Goal: Browse casually

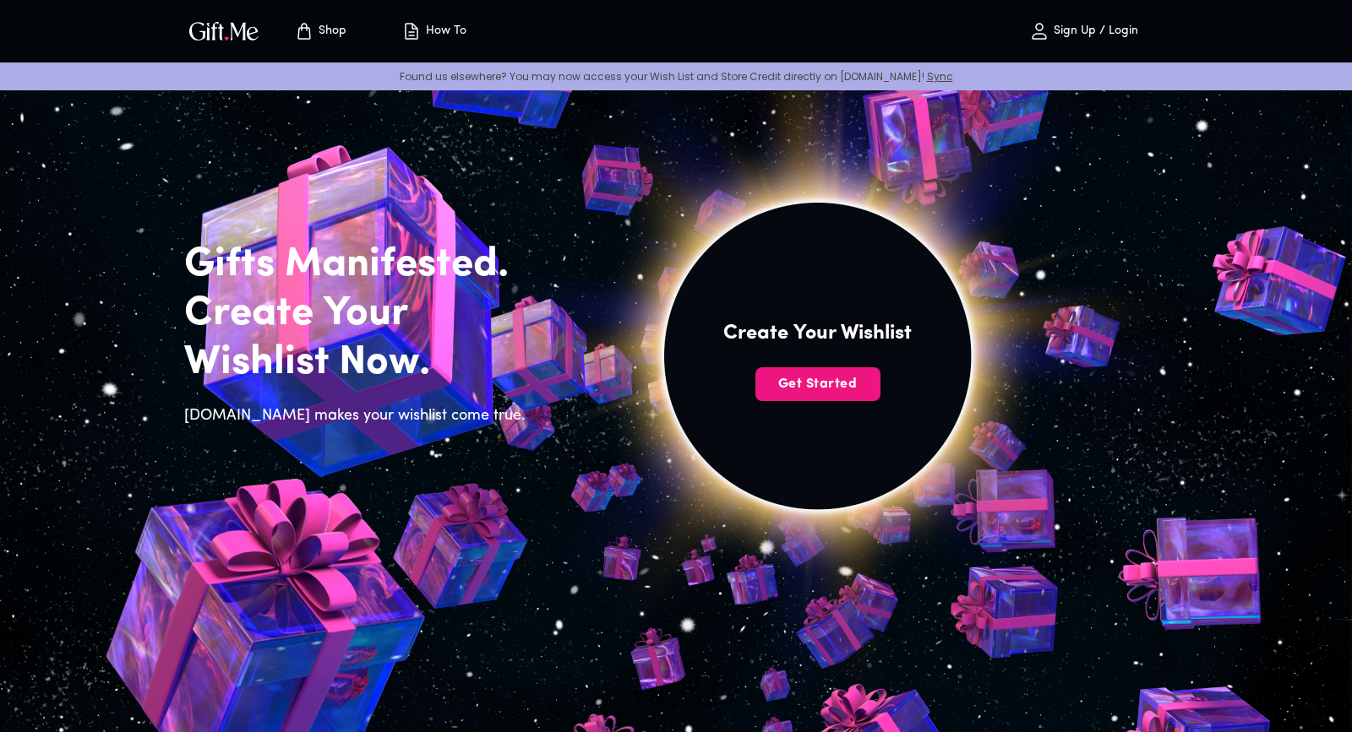
click at [350, 46] on button "Shop" at bounding box center [320, 31] width 93 height 54
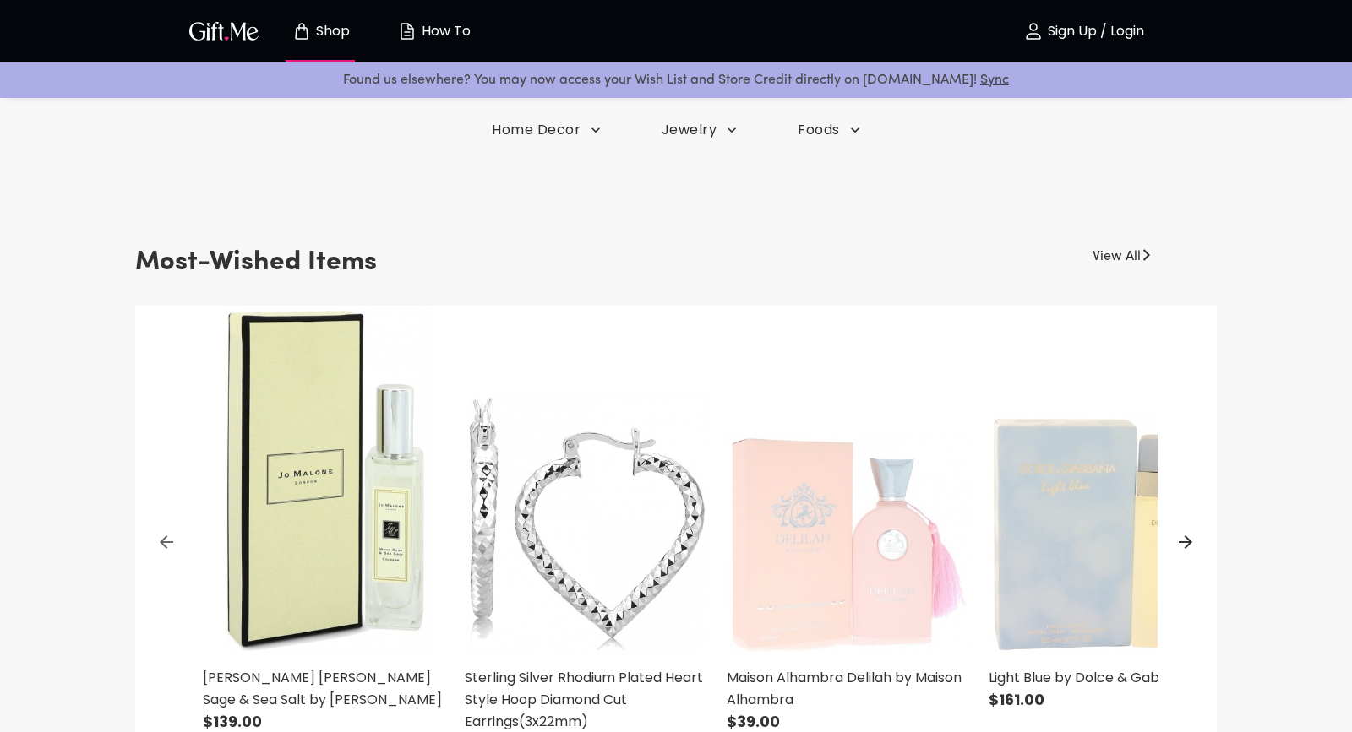
scroll to position [362, 0]
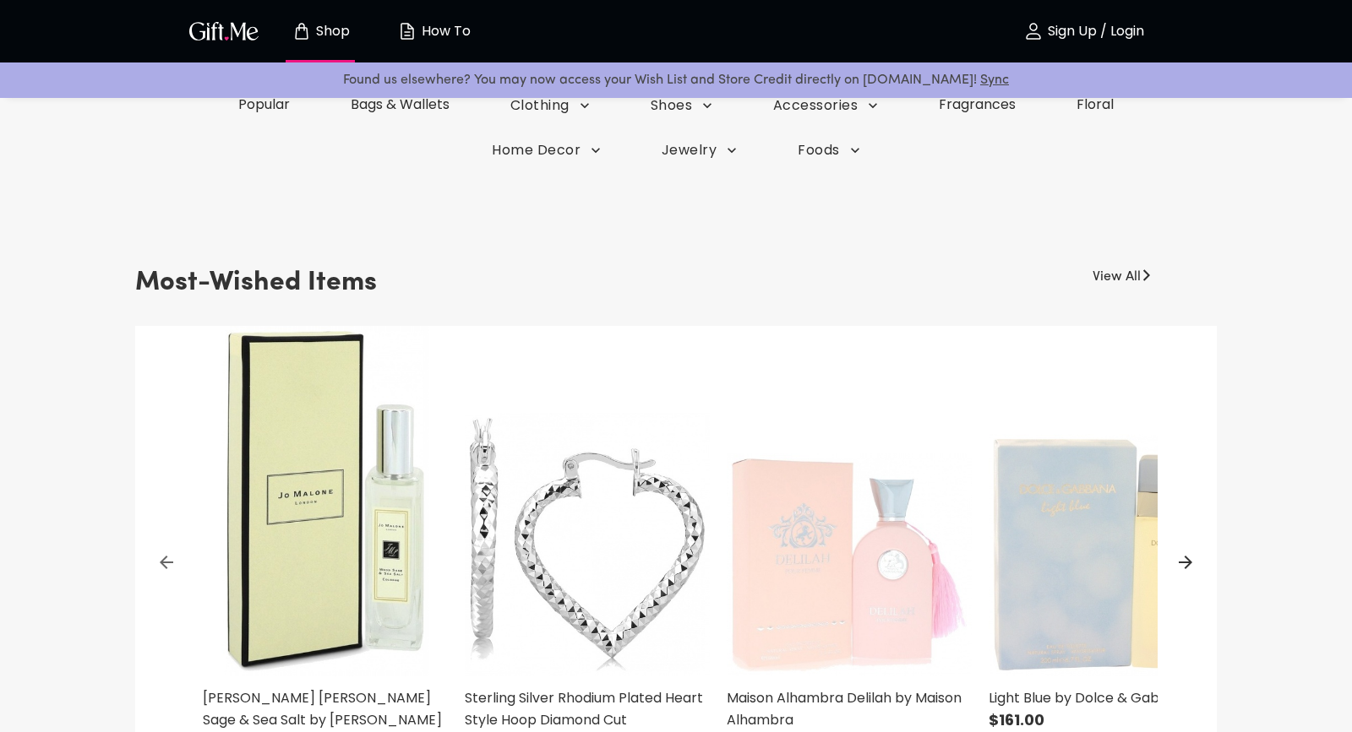
click at [1121, 283] on link "View All" at bounding box center [1116, 273] width 48 height 27
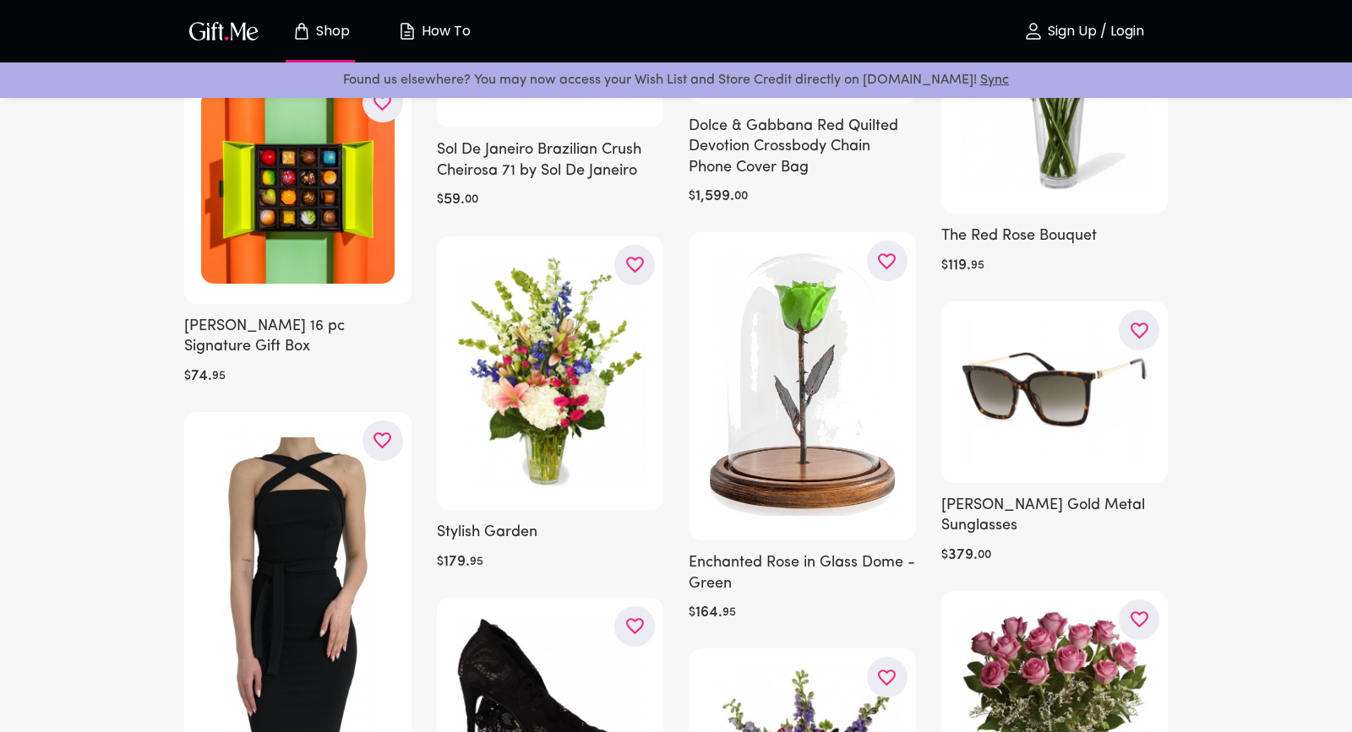
scroll to position [4368, 0]
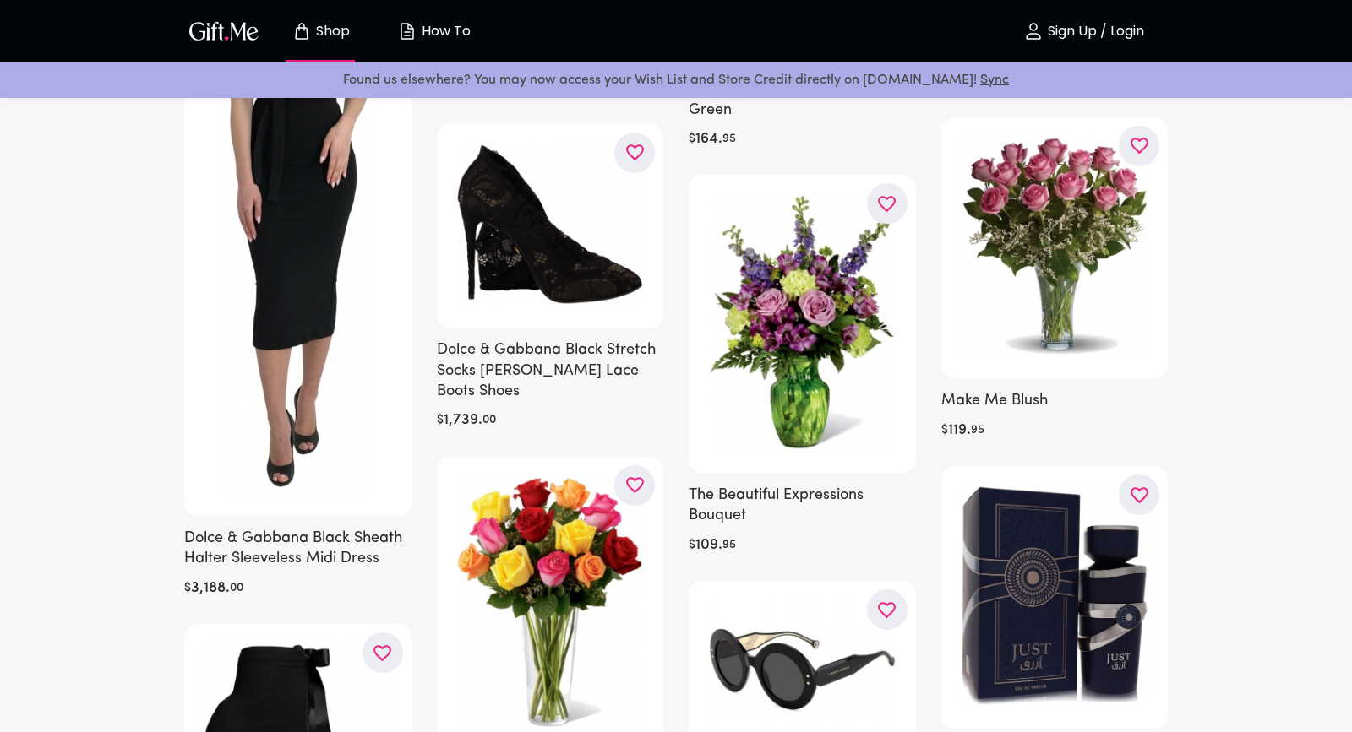
click at [258, 41] on img "button" at bounding box center [224, 31] width 76 height 24
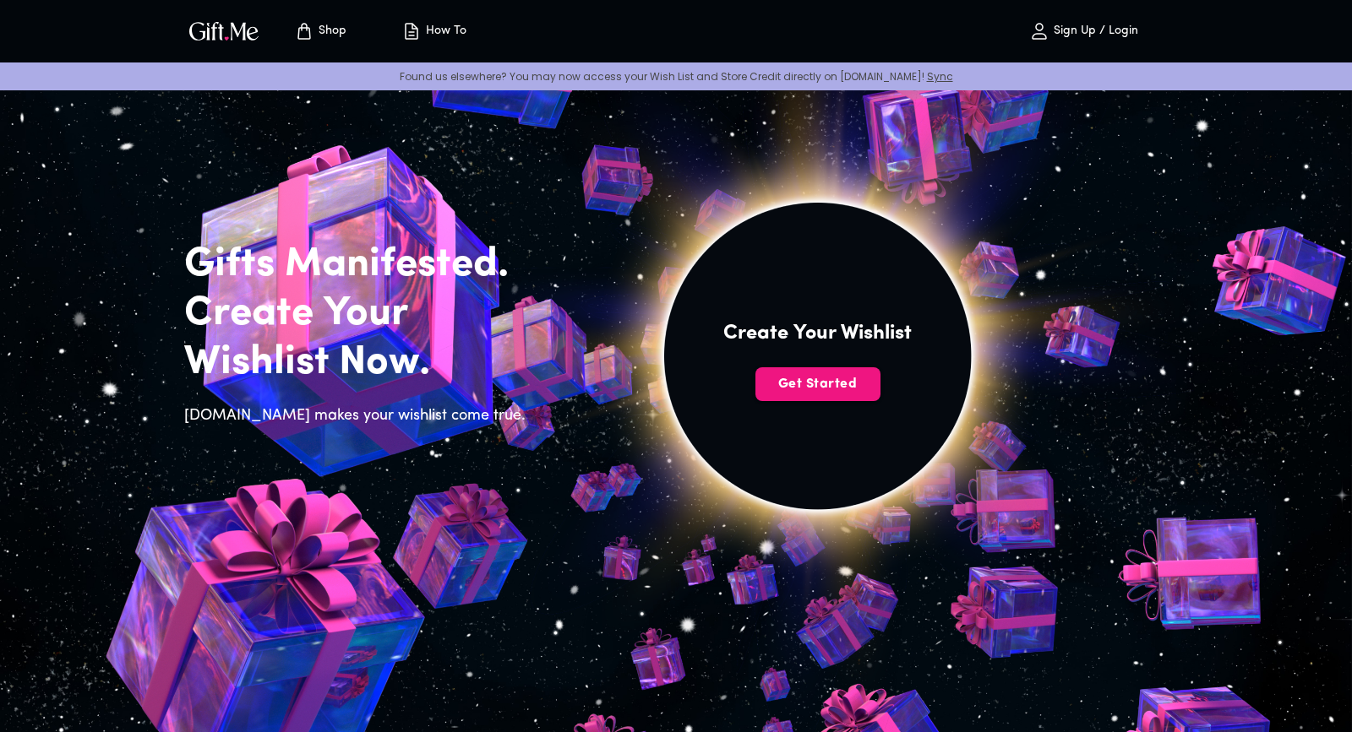
click at [345, 30] on p "Shop" at bounding box center [330, 31] width 32 height 14
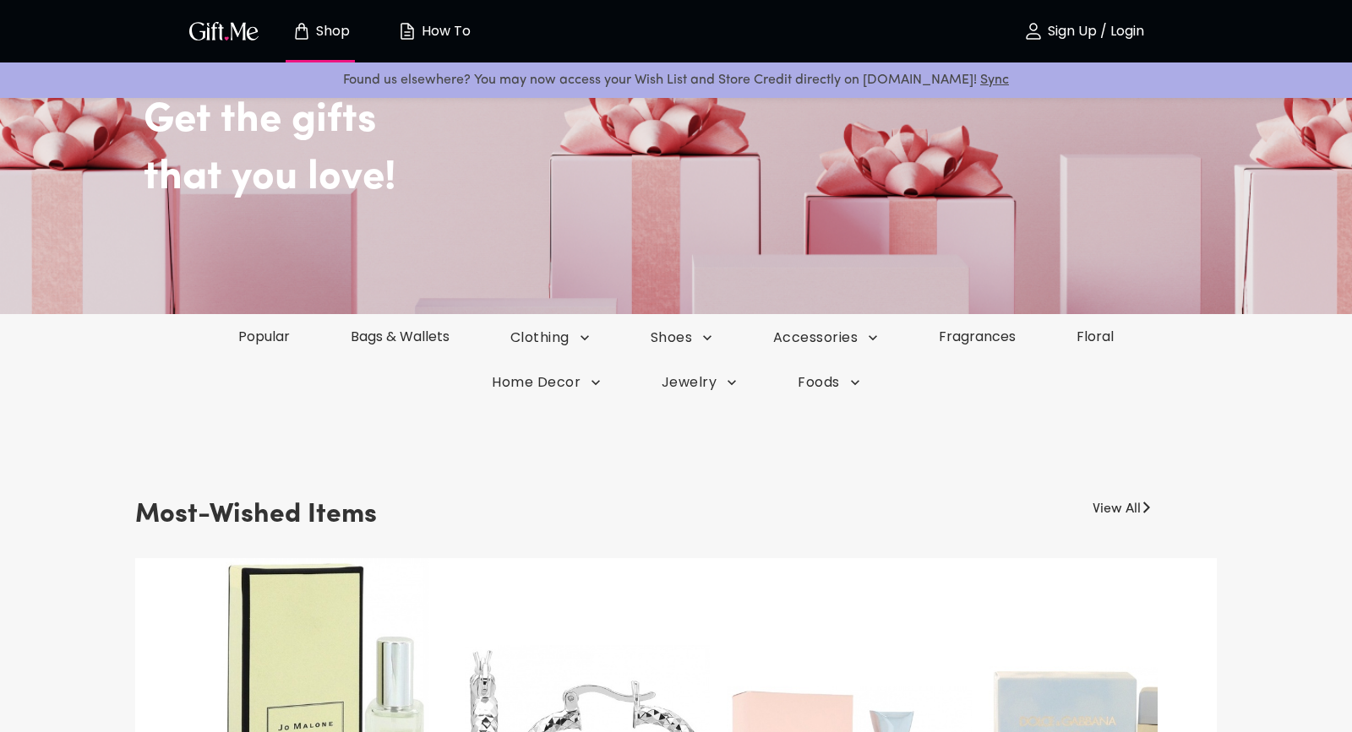
scroll to position [260, 0]
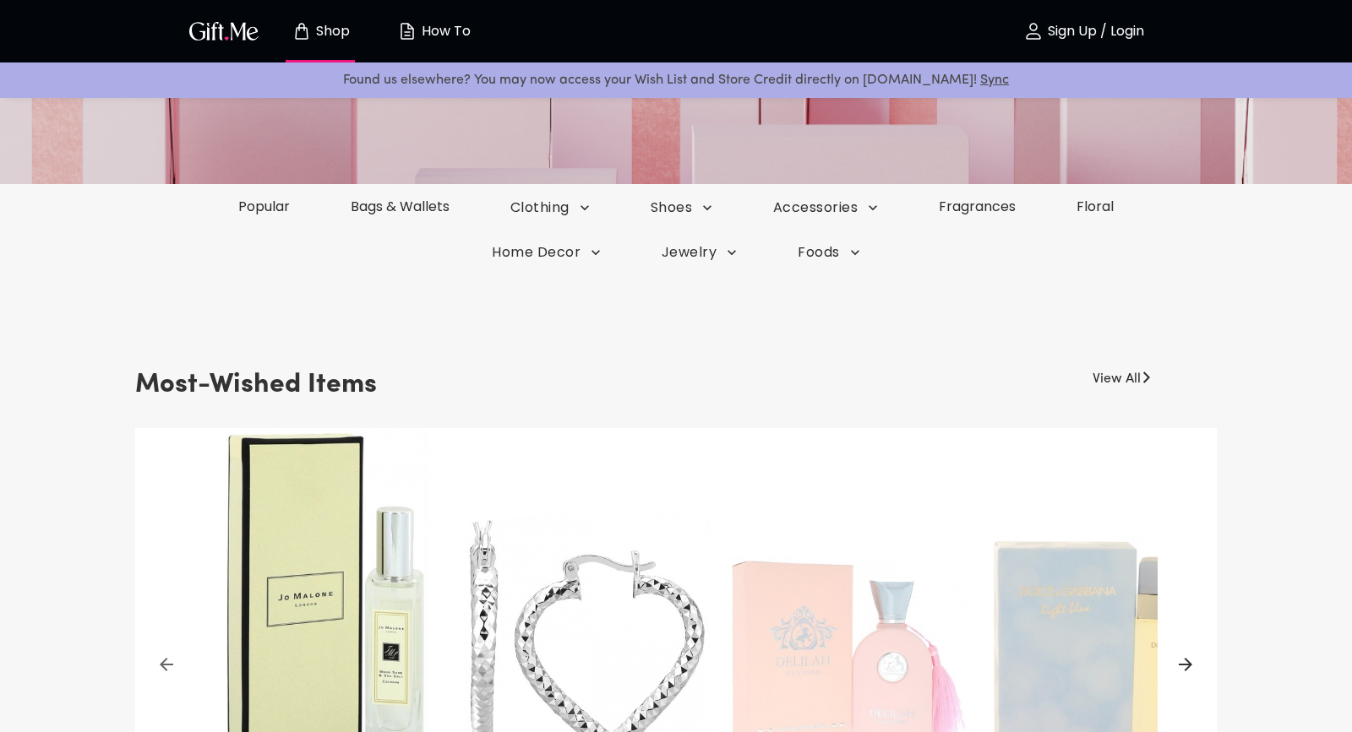
click at [1112, 384] on link "View All" at bounding box center [1116, 375] width 48 height 27
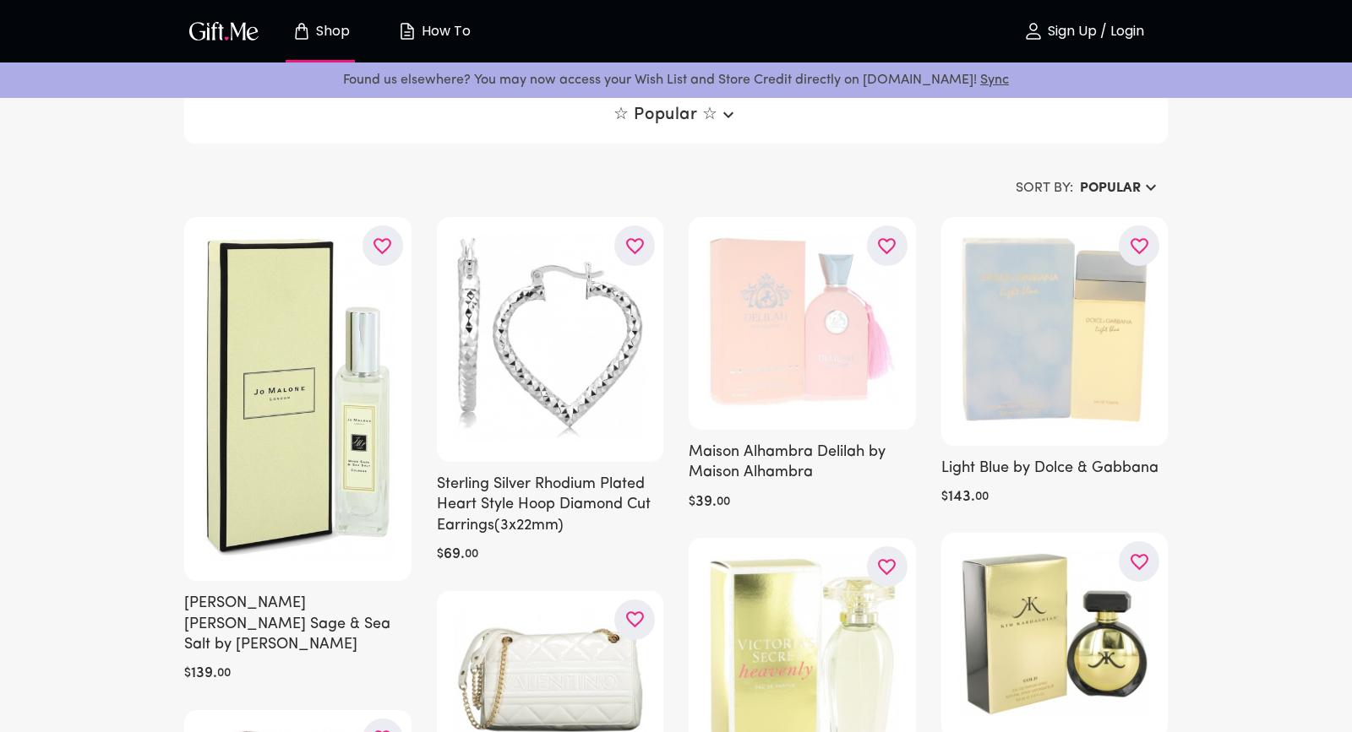
click at [1096, 191] on h6 "Popular" at bounding box center [1110, 188] width 61 height 20
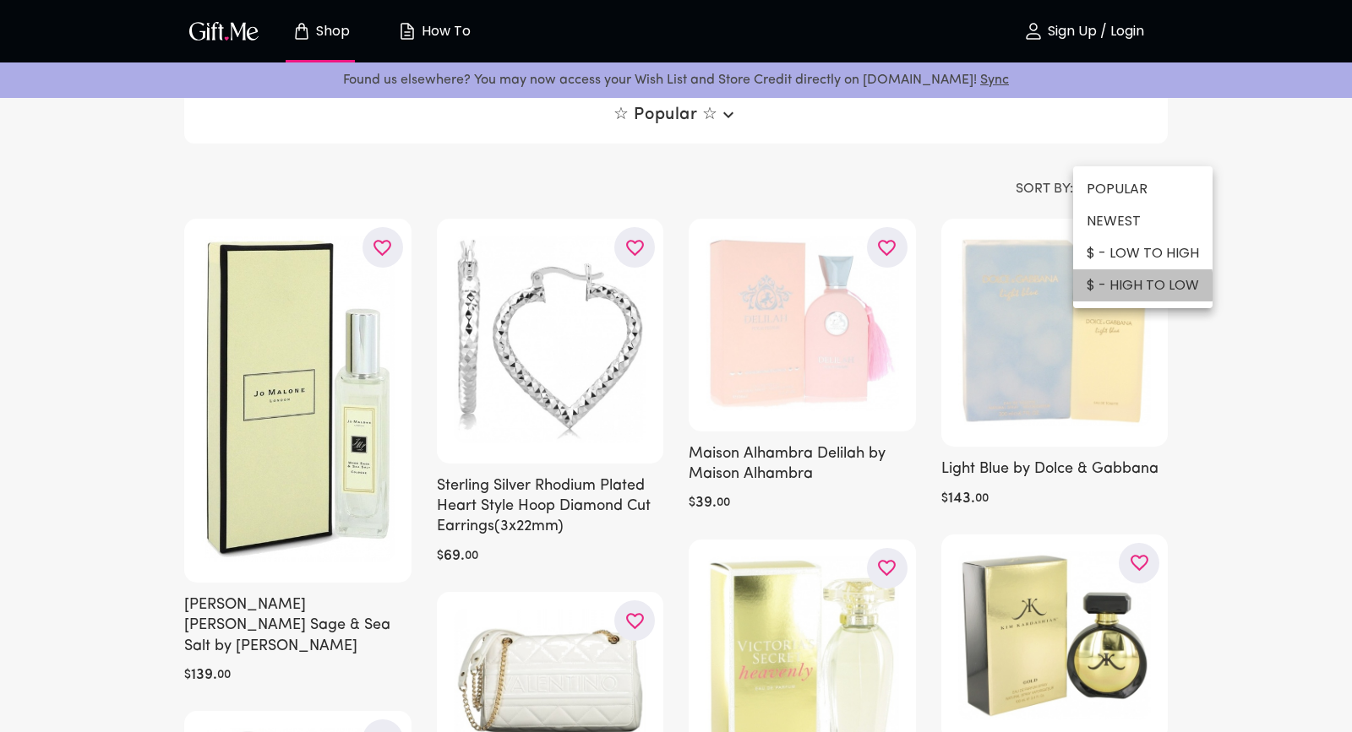
click at [1105, 286] on li "$ - HIGH TO LOW" at bounding box center [1142, 285] width 139 height 32
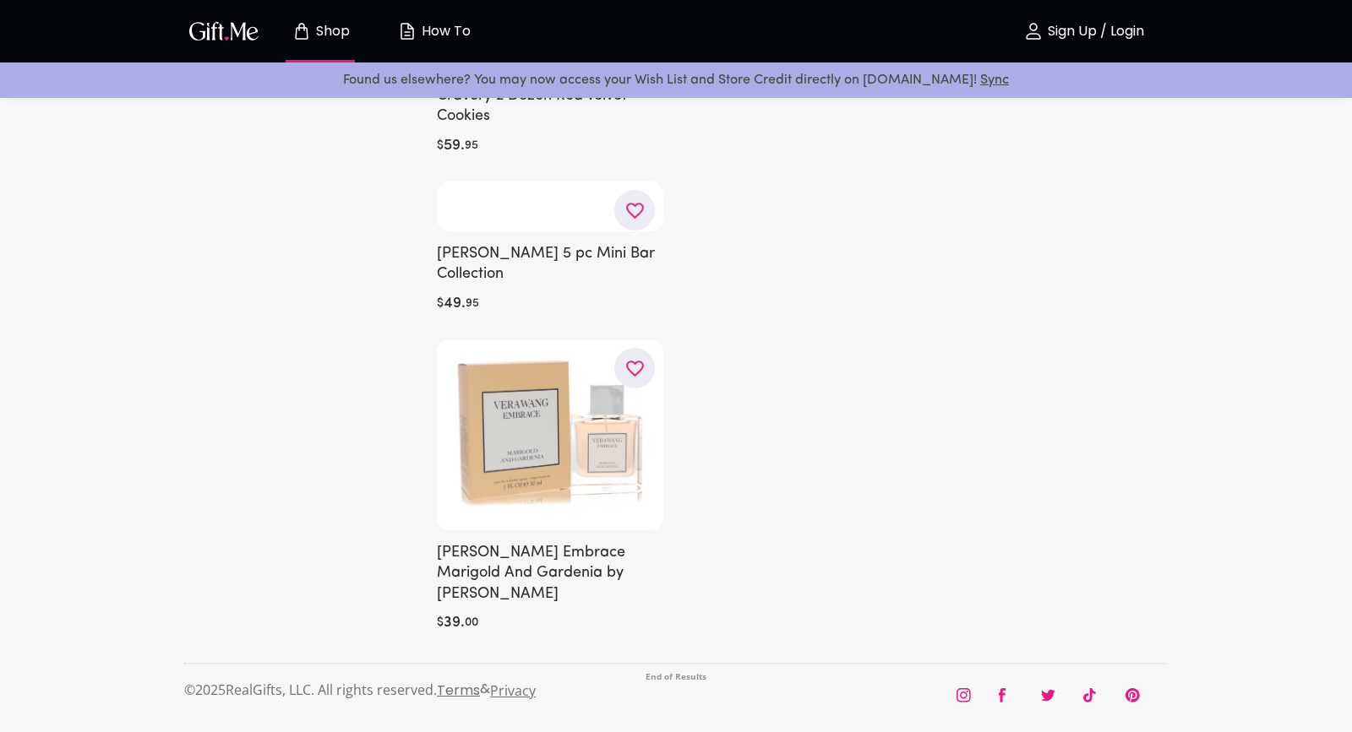
scroll to position [24536, 0]
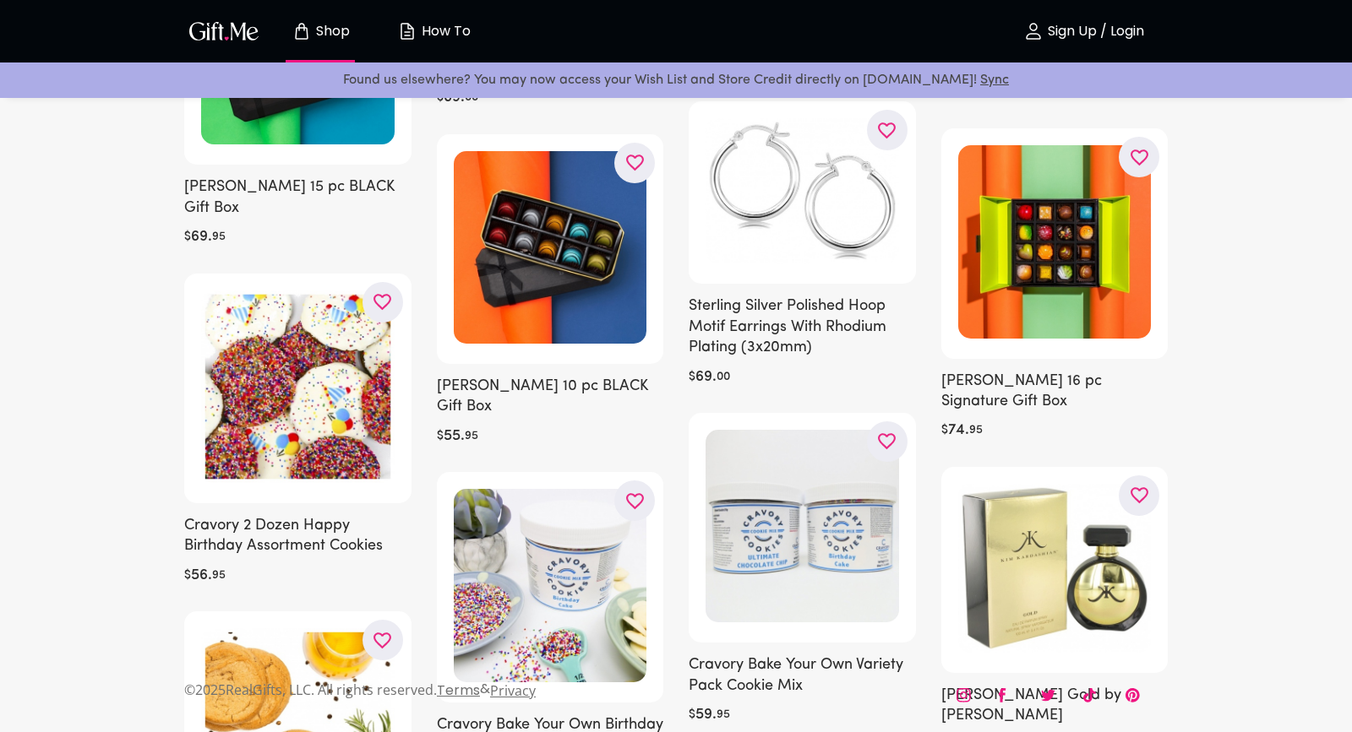
click at [294, 18] on button "Shop" at bounding box center [320, 31] width 93 height 54
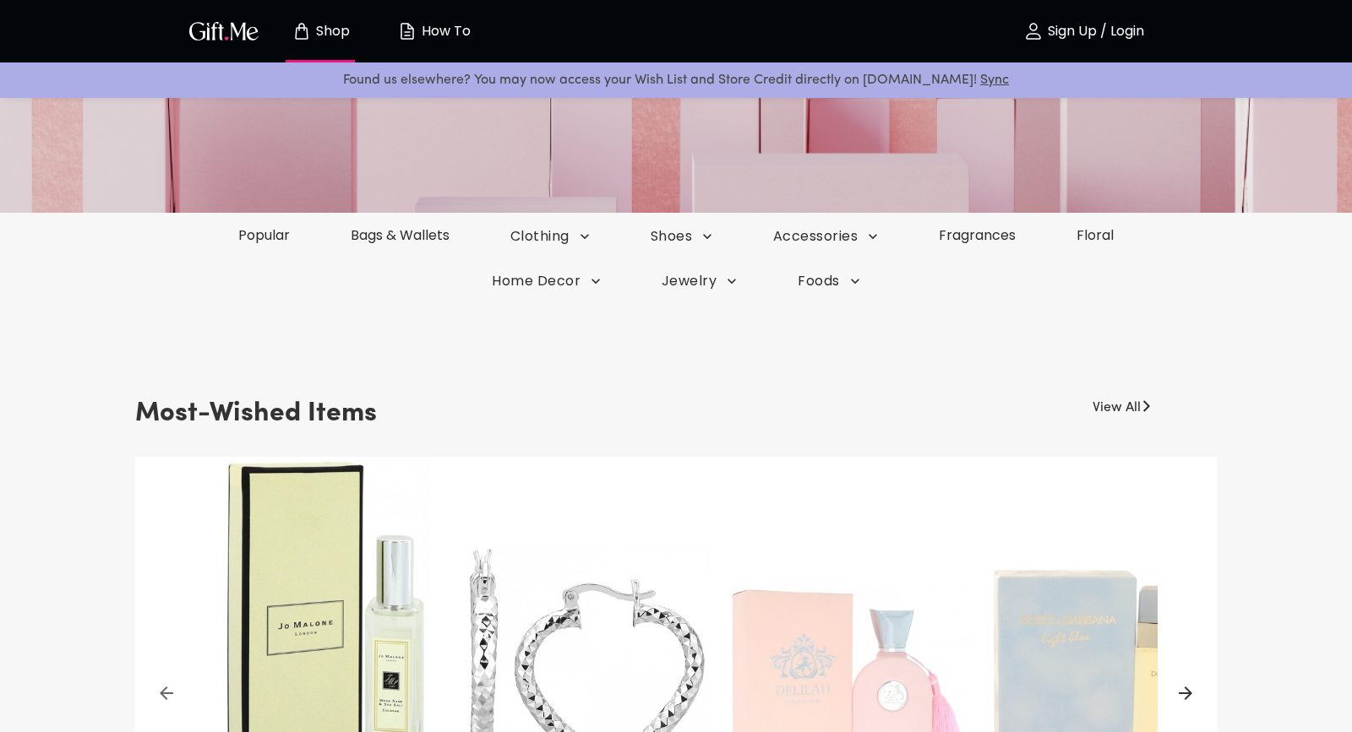
scroll to position [276, 0]
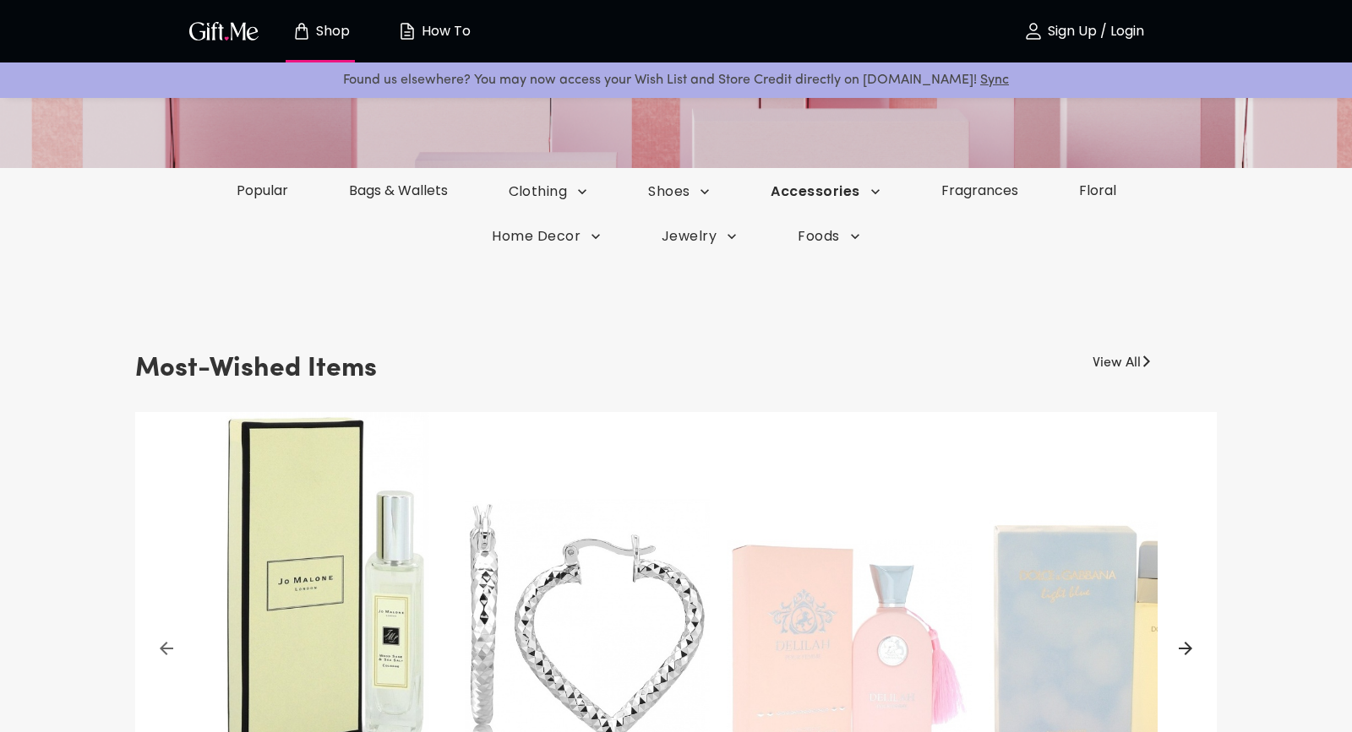
click at [837, 200] on span "Accessories" at bounding box center [824, 191] width 109 height 19
click at [876, 192] on div at bounding box center [676, 366] width 1352 height 732
click at [558, 199] on span "Clothing" at bounding box center [550, 191] width 83 height 19
click at [552, 228] on li "Lingerie" at bounding box center [528, 225] width 98 height 32
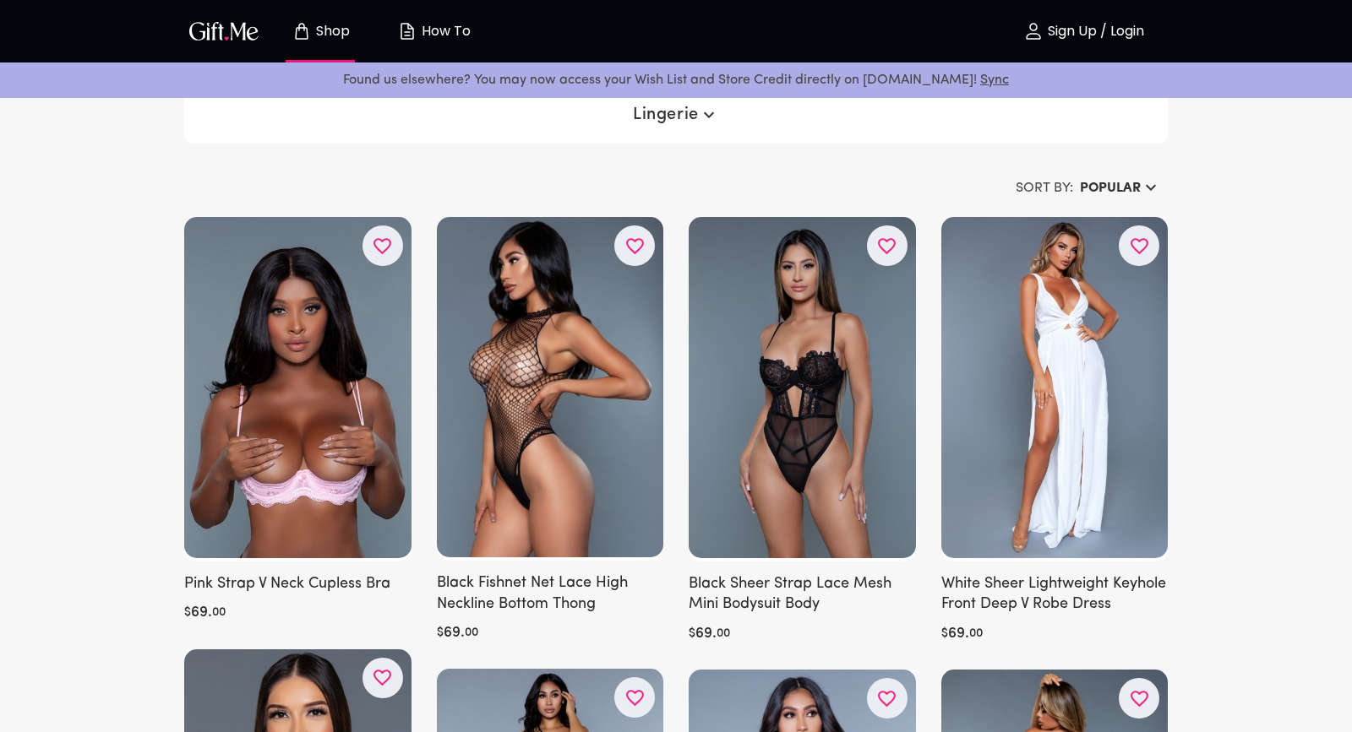
click at [1119, 185] on h6 "Popular" at bounding box center [1110, 188] width 61 height 20
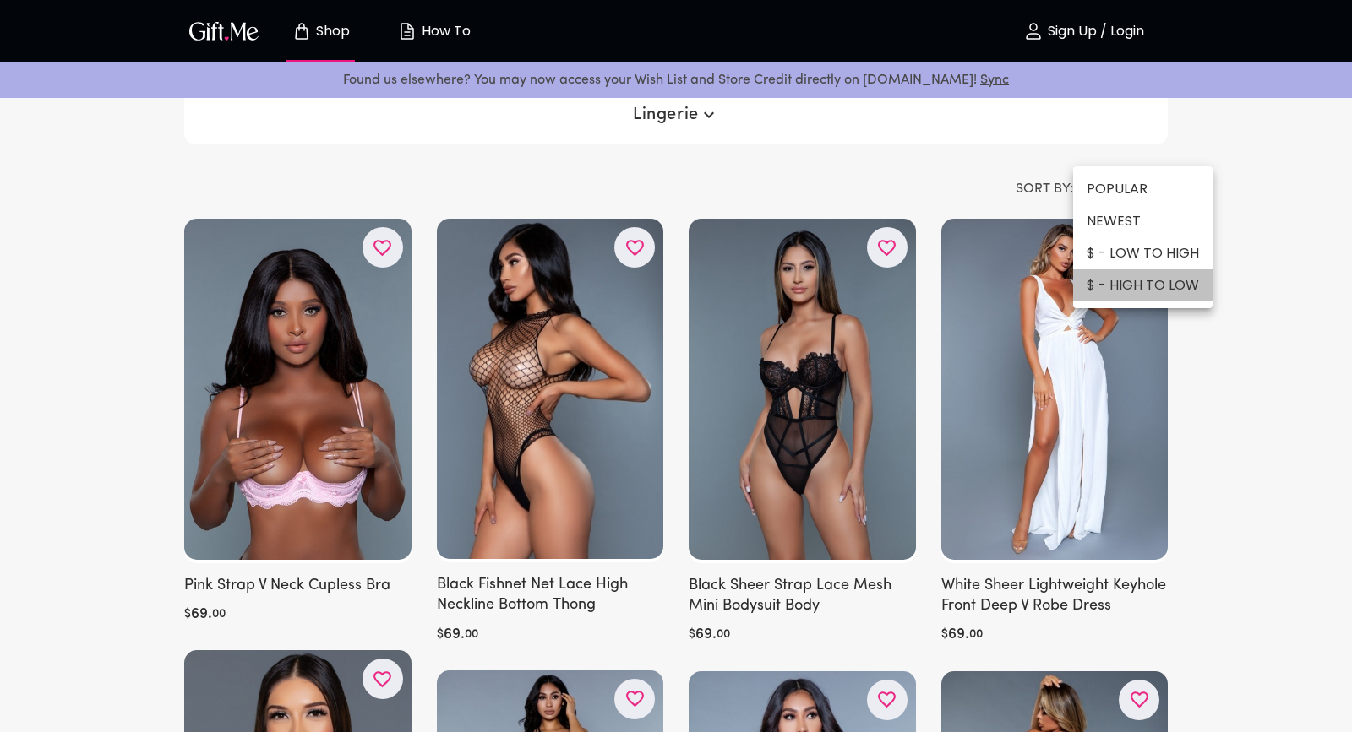
click at [1117, 281] on li "$ - HIGH TO LOW" at bounding box center [1142, 285] width 139 height 32
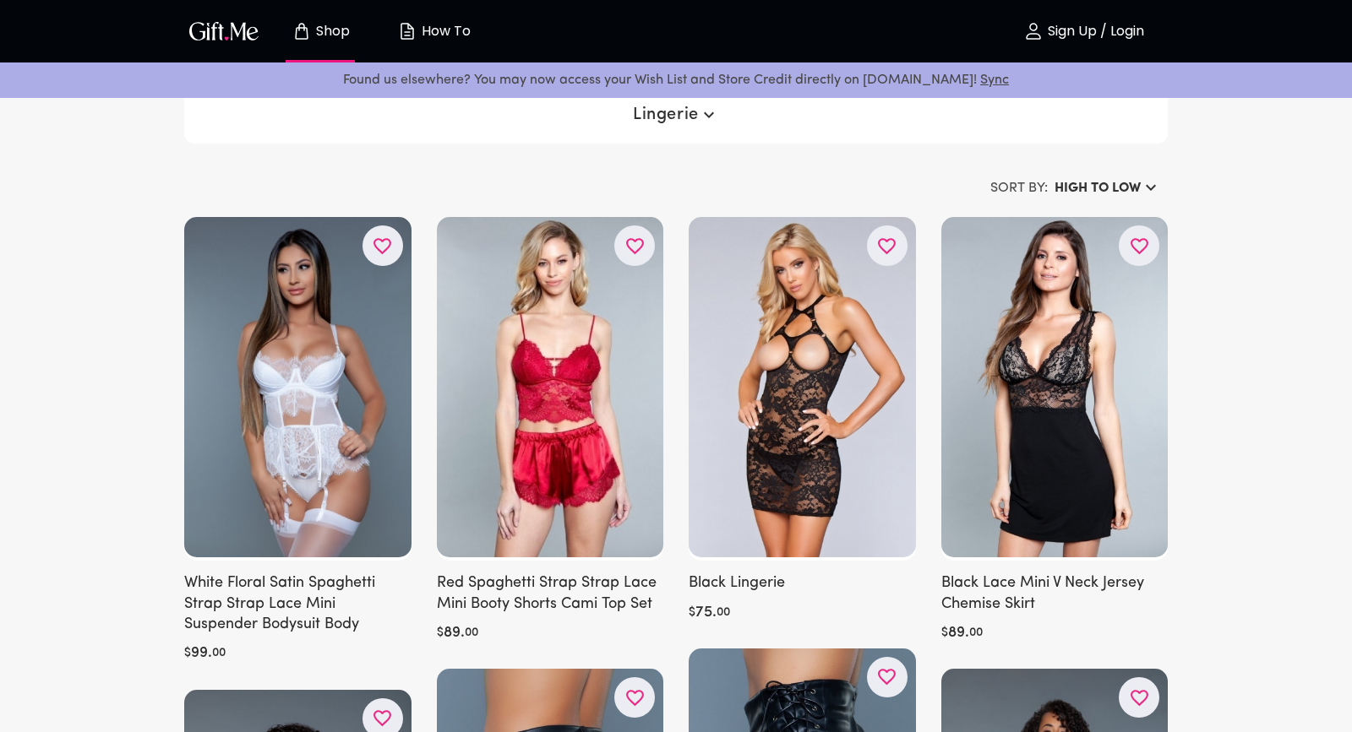
click at [295, 49] on button "Shop" at bounding box center [320, 31] width 93 height 54
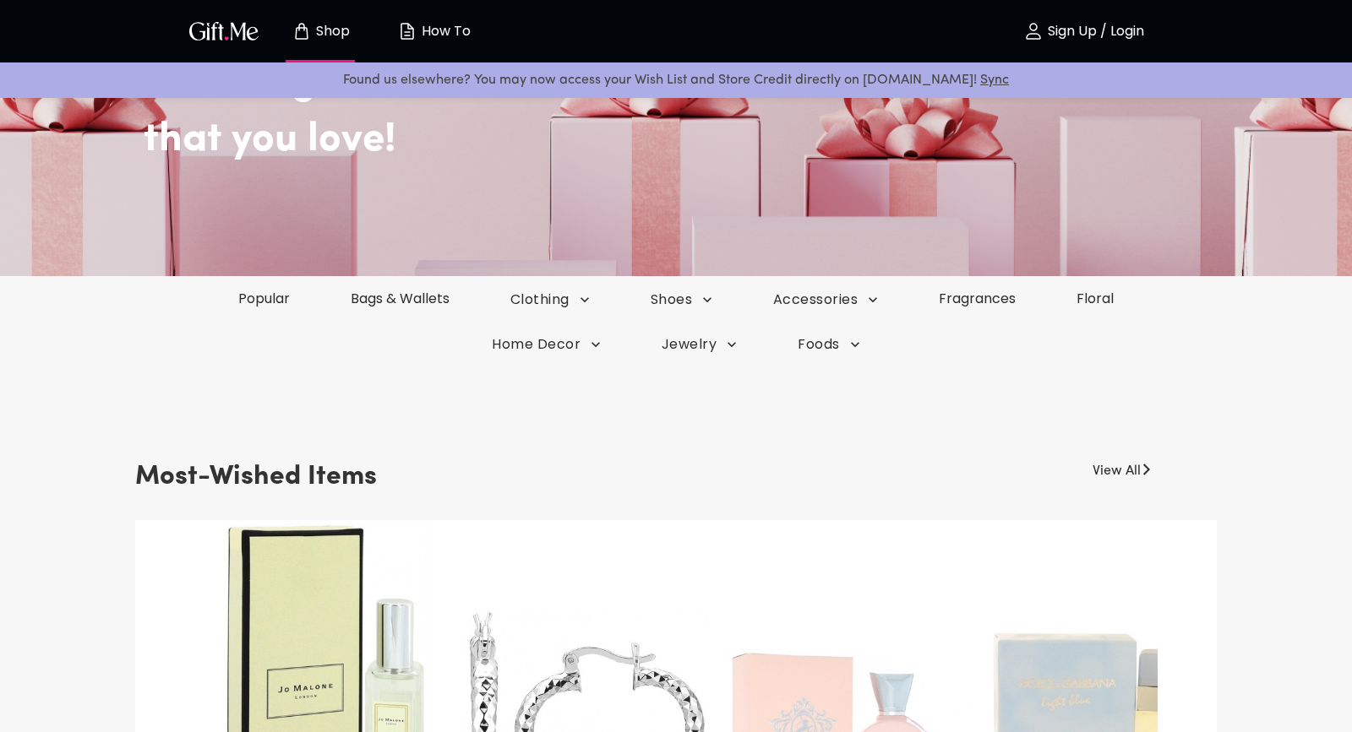
scroll to position [182, 0]
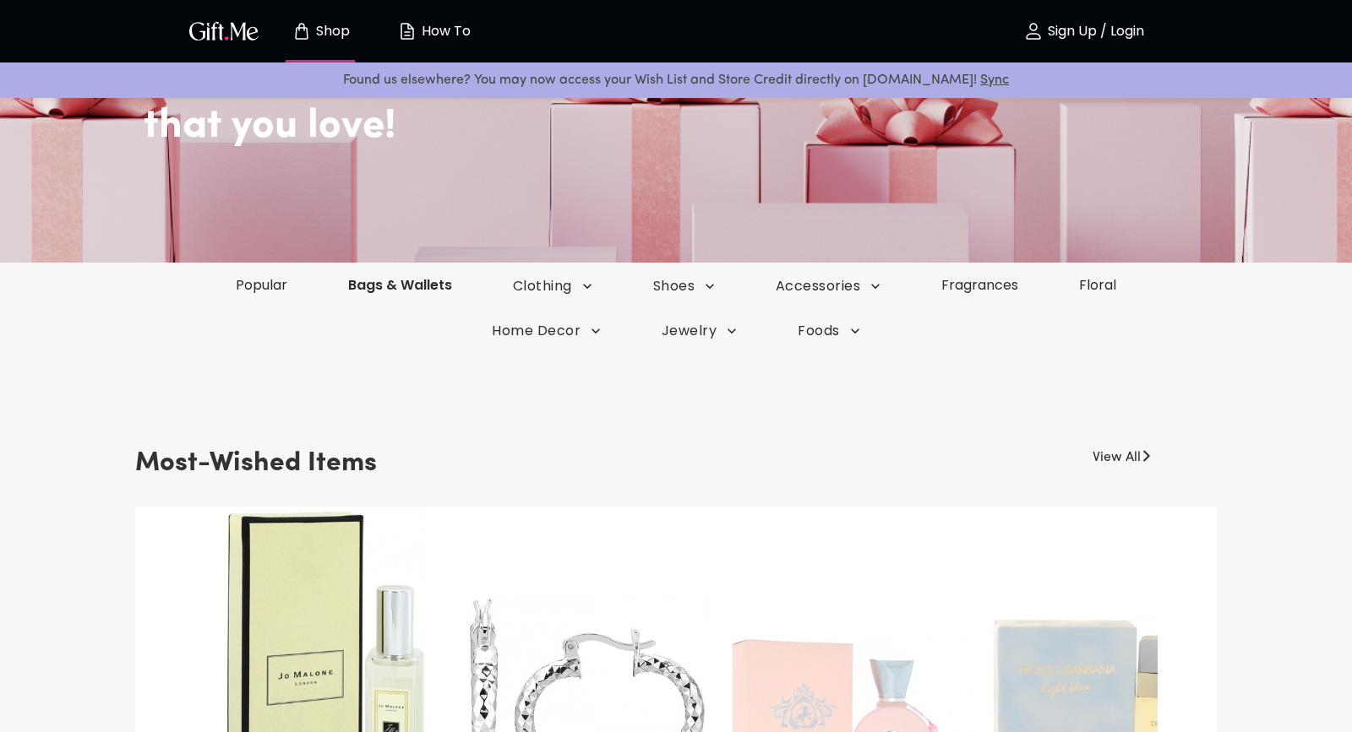
click at [377, 291] on link "Bags & Wallets" at bounding box center [400, 284] width 165 height 19
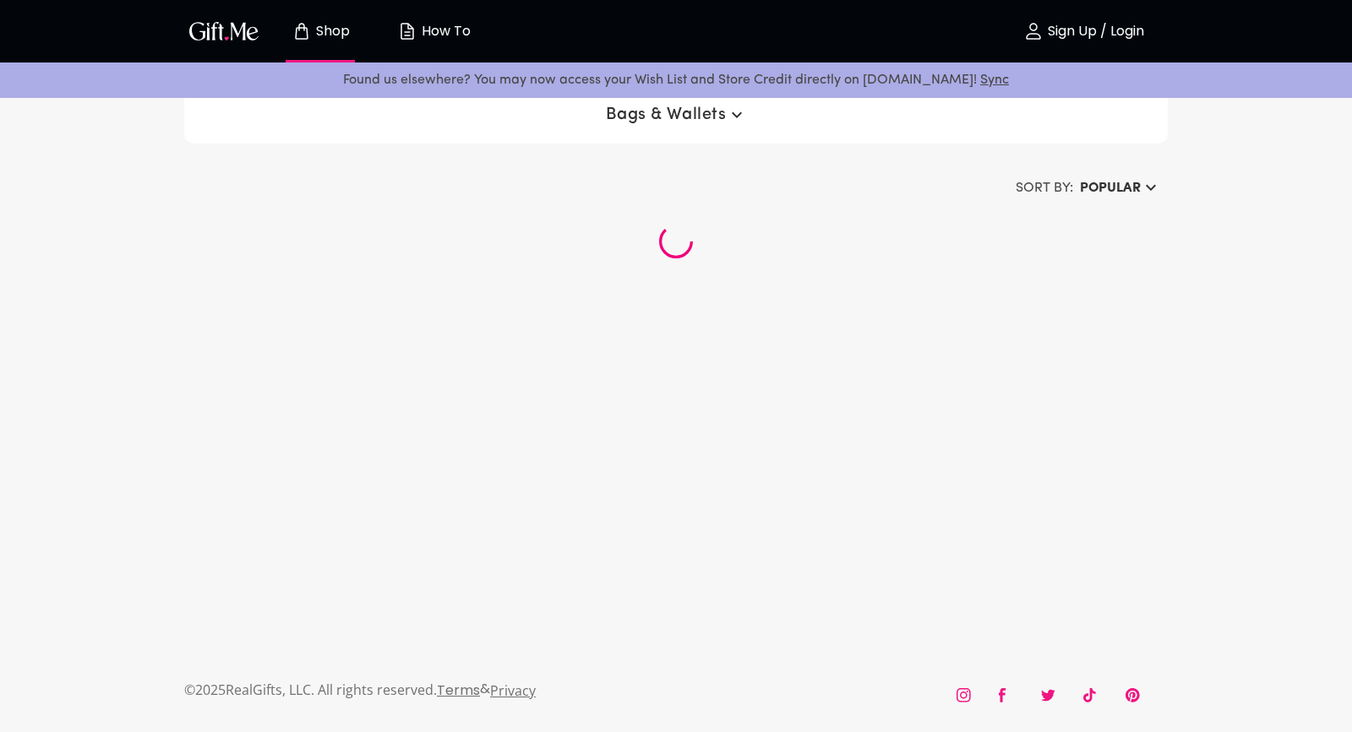
click at [1118, 185] on h6 "Popular" at bounding box center [1110, 188] width 61 height 20
click at [1114, 290] on li "$ - HIGH TO LOW" at bounding box center [1142, 285] width 139 height 32
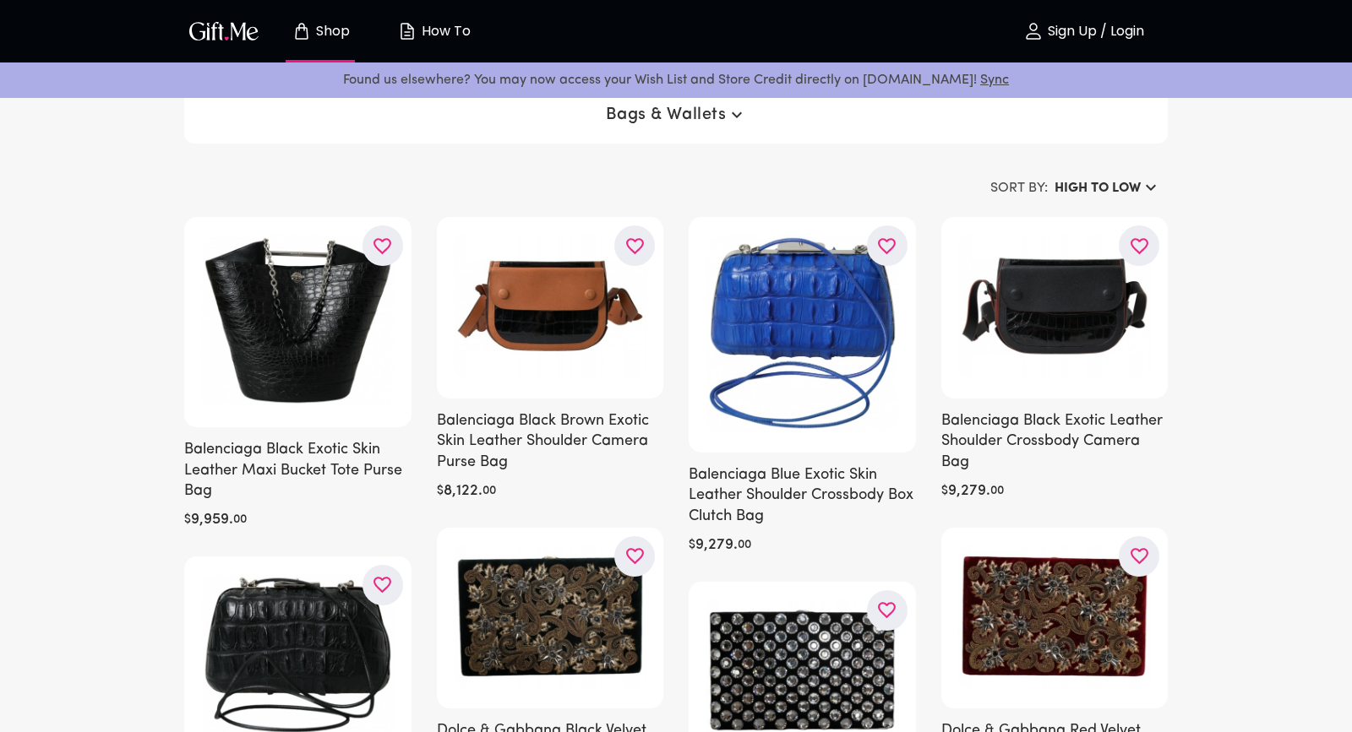
click at [322, 37] on p "Shop" at bounding box center [331, 31] width 38 height 14
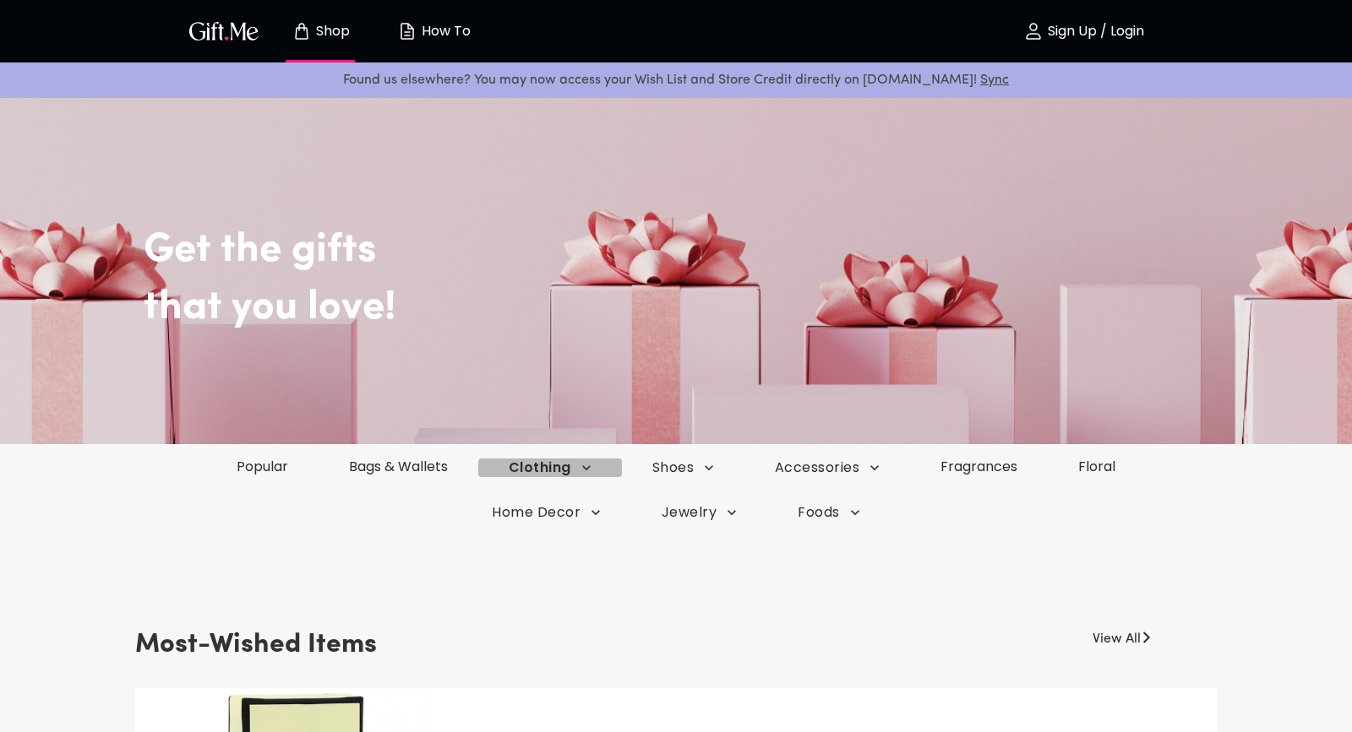
click at [535, 460] on span "Clothing" at bounding box center [550, 468] width 83 height 19
click at [688, 514] on div at bounding box center [676, 366] width 1352 height 732
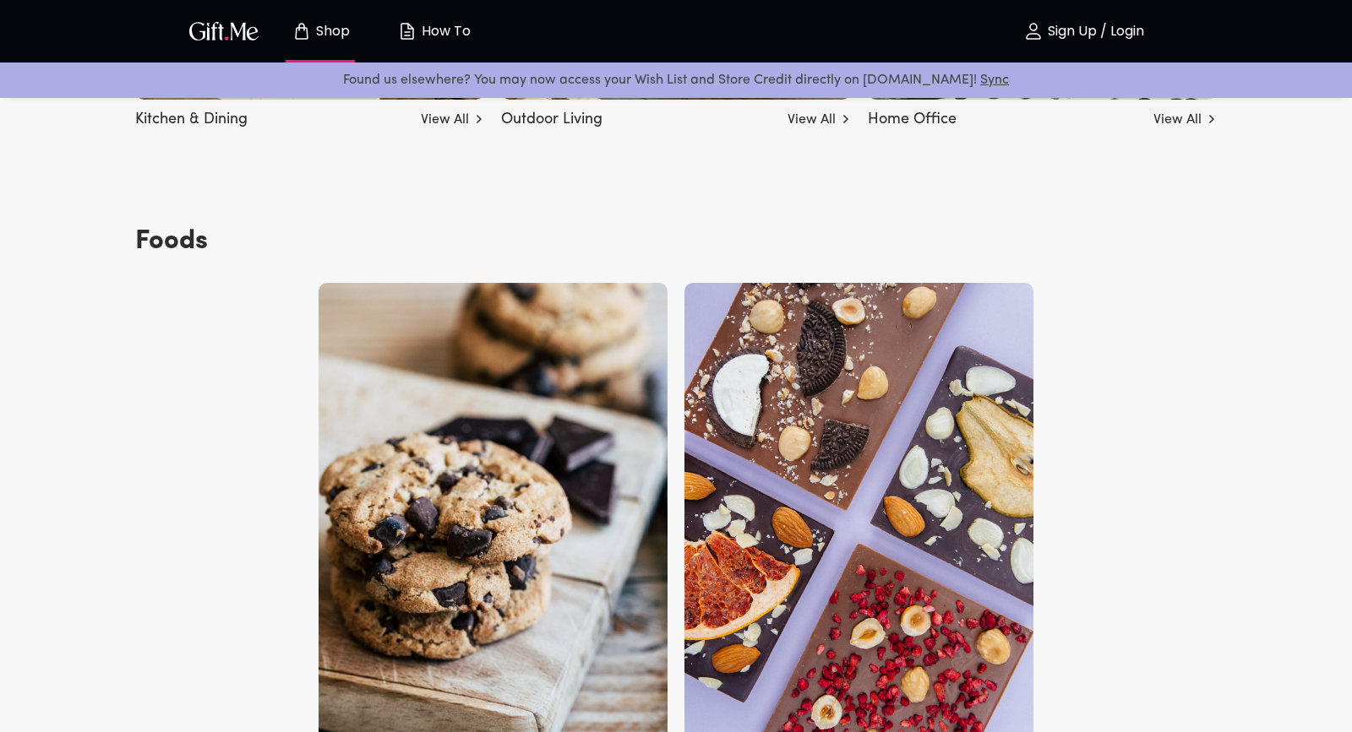
scroll to position [6088, 0]
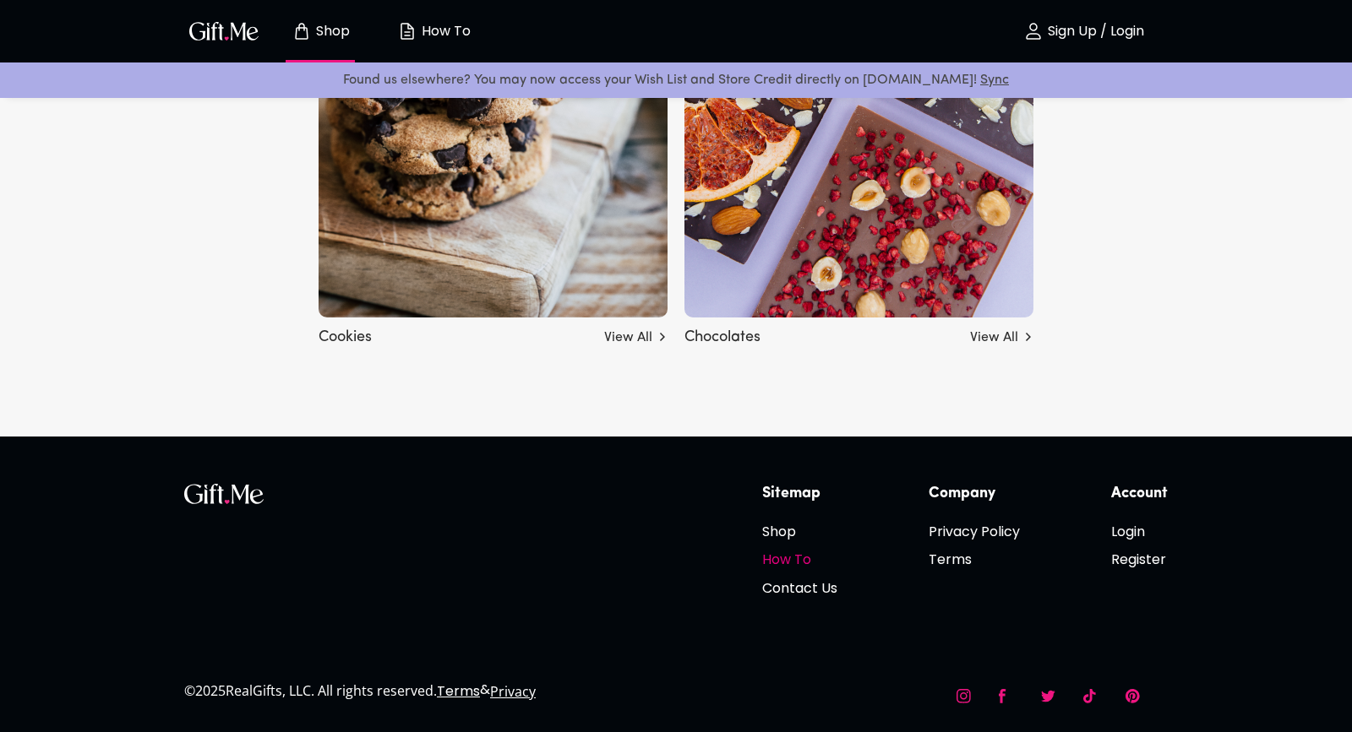
click at [810, 567] on h6 "How To" at bounding box center [799, 559] width 75 height 21
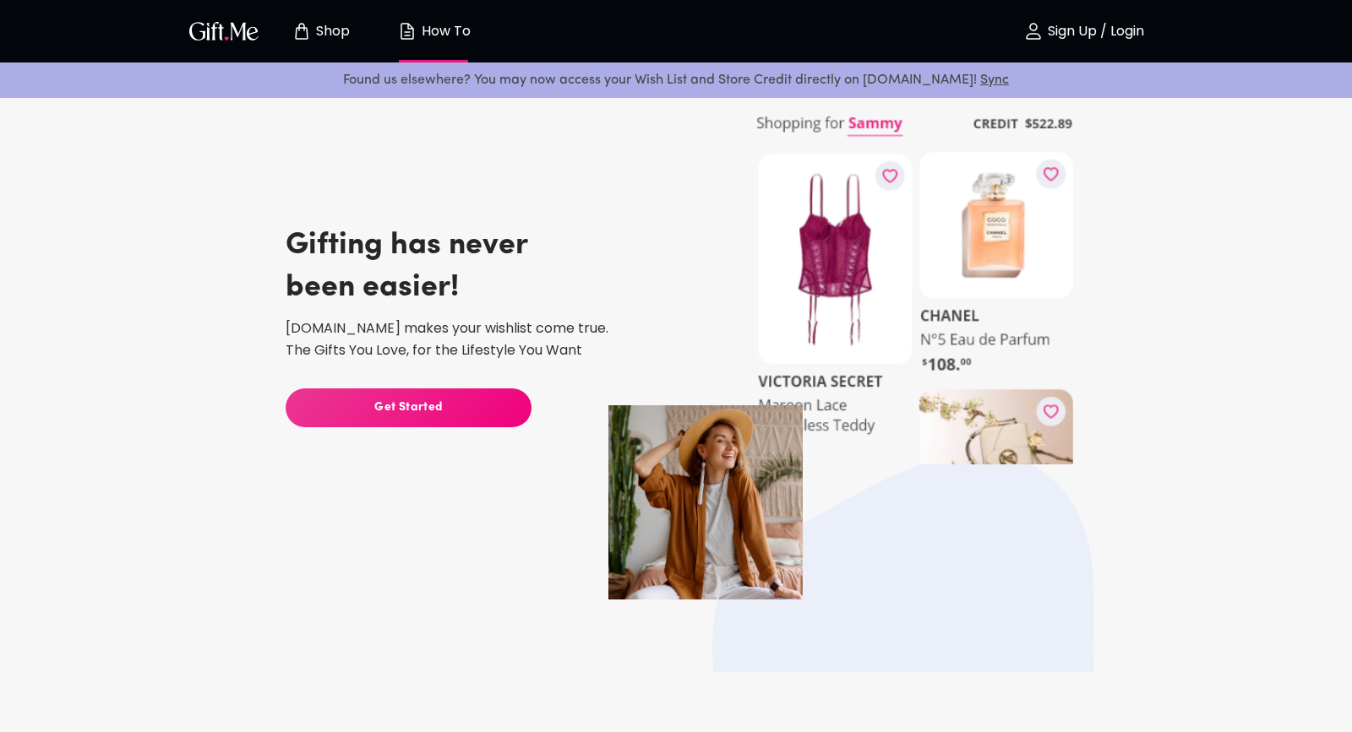
click at [335, 44] on button "Shop" at bounding box center [320, 31] width 93 height 54
